Goal: Check status: Check status

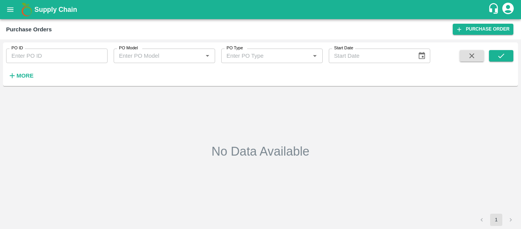
type input "174776"
